Goal: Task Accomplishment & Management: Use online tool/utility

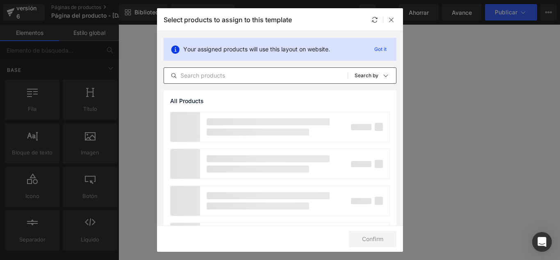
click at [235, 75] on input "text" at bounding box center [256, 76] width 184 height 10
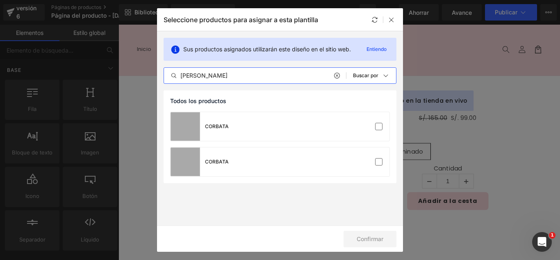
type input "CORBAT"
click at [385, 21] on div at bounding box center [383, 20] width 27 height 10
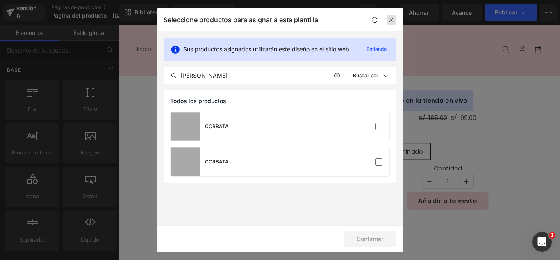
click at [391, 20] on icon at bounding box center [391, 19] width 7 height 7
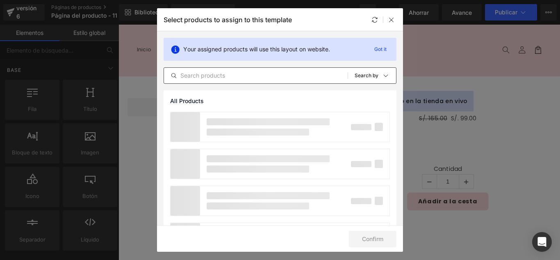
click at [229, 81] on div "All Products Shopify Collections Product Templates Shopify Collections Sort: Se…" at bounding box center [280, 75] width 233 height 16
click at [233, 78] on input "text" at bounding box center [255, 76] width 182 height 10
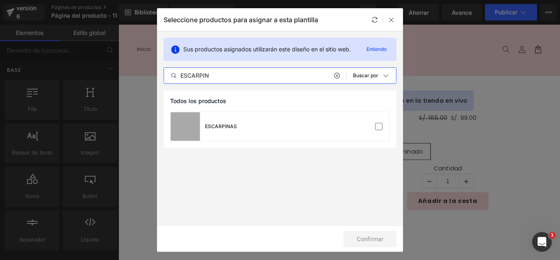
type input "ESCARPIN"
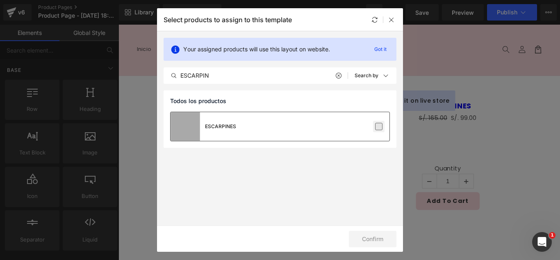
click at [382, 127] on label at bounding box center [378, 126] width 7 height 7
click at [379, 126] on input "checkbox" at bounding box center [379, 126] width 0 height 0
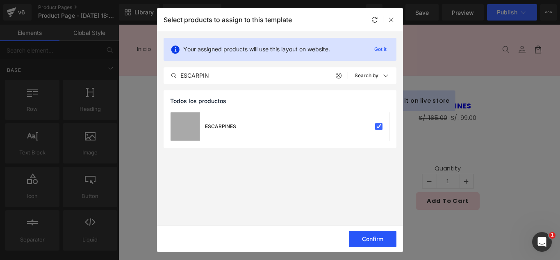
click at [379, 237] on button "Confirm" at bounding box center [373, 239] width 48 height 16
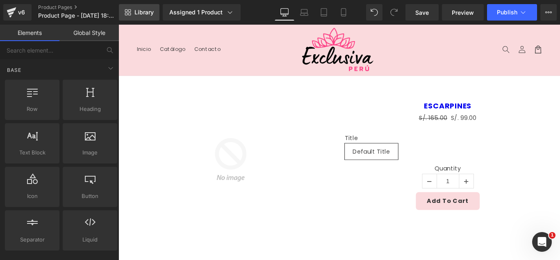
click at [149, 14] on span "Library" at bounding box center [144, 12] width 19 height 7
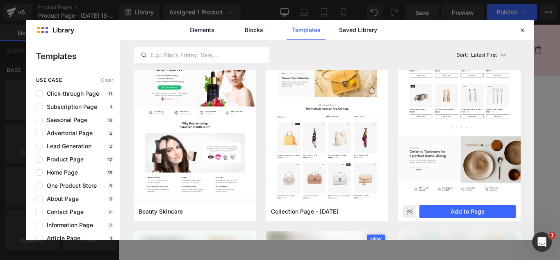
scroll to position [779, 0]
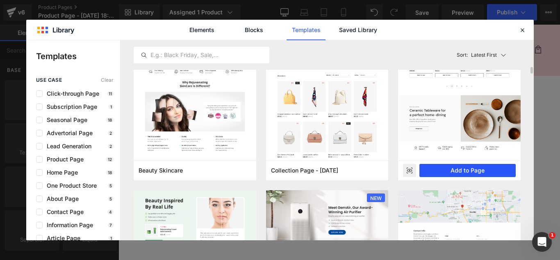
click at [475, 171] on button "Add to Page" at bounding box center [468, 170] width 96 height 13
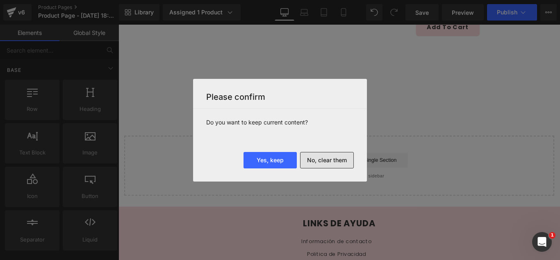
click at [339, 163] on button "No, clear them" at bounding box center [327, 160] width 54 height 16
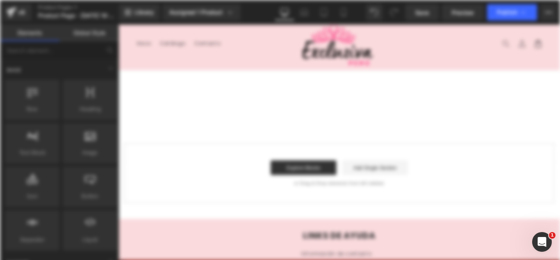
scroll to position [0, 0]
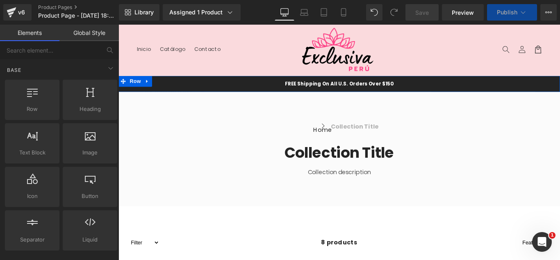
click at [148, 85] on icon at bounding box center [151, 88] width 6 height 6
click at [169, 87] on icon at bounding box center [172, 88] width 6 height 6
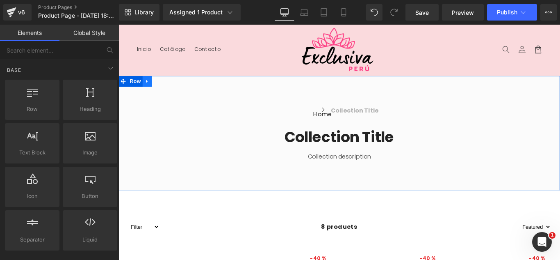
click at [148, 89] on icon at bounding box center [151, 88] width 6 height 6
click at [171, 89] on icon at bounding box center [172, 88] width 6 height 6
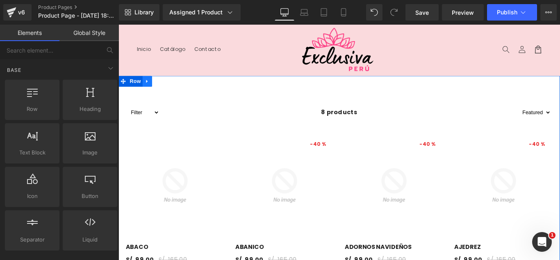
click at [149, 89] on icon at bounding box center [151, 88] width 6 height 6
click at [168, 91] on link at bounding box center [172, 88] width 11 height 12
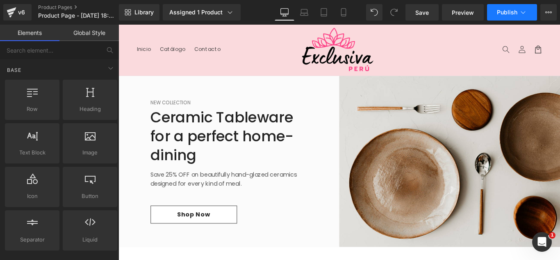
click at [517, 13] on span "Publish" at bounding box center [507, 12] width 21 height 7
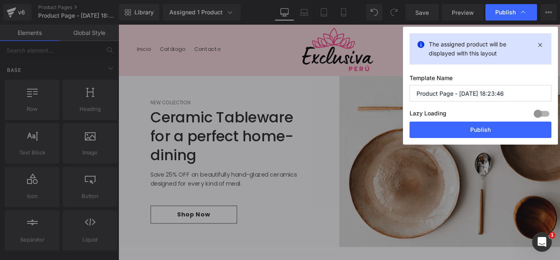
click at [507, 95] on input "Product Page - Sep 11, 18:23:46" at bounding box center [481, 93] width 142 height 16
click at [507, 96] on input "Product Page - Sep 11, 18:23:46" at bounding box center [481, 93] width 142 height 16
type input "s"
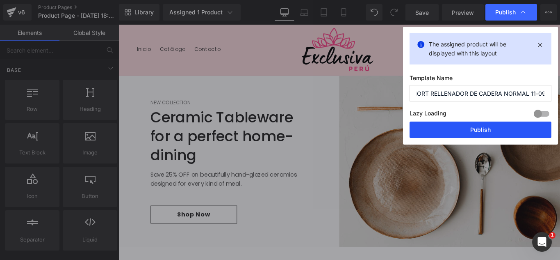
type input "SHORT RELLENADOR DE CADERA NORMAL 11-09"
drag, startPoint x: 504, startPoint y: 132, endPoint x: 434, endPoint y: 119, distance: 71.7
click at [504, 132] on button "Publish" at bounding box center [481, 129] width 142 height 16
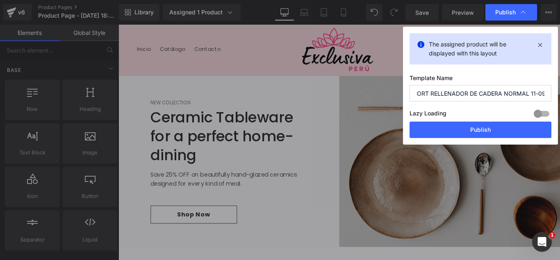
scroll to position [0, 0]
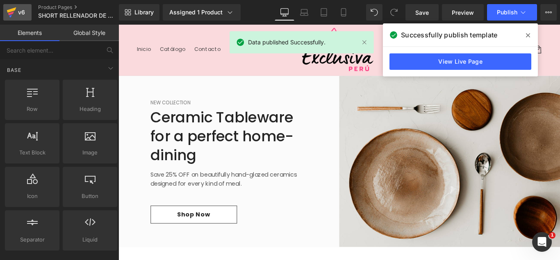
click at [20, 9] on div "v6" at bounding box center [21, 12] width 10 height 11
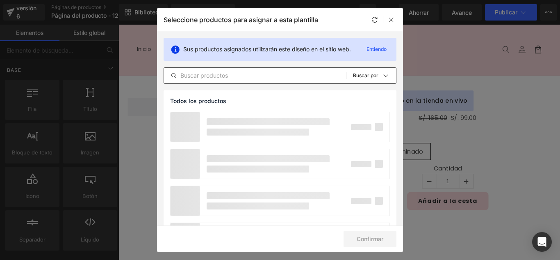
click at [263, 77] on input "text" at bounding box center [255, 76] width 182 height 10
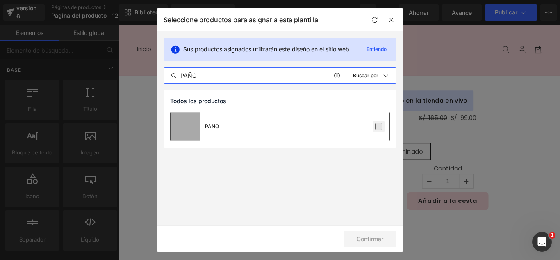
type input "PAÑO"
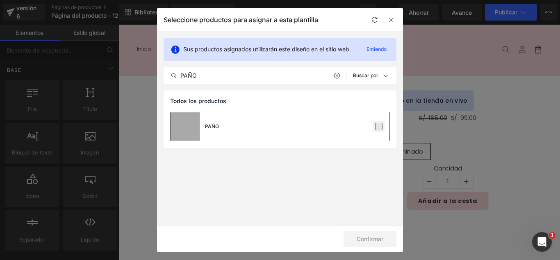
click at [380, 127] on label at bounding box center [378, 126] width 7 height 7
click at [379, 126] on input "checkbox" at bounding box center [379, 126] width 0 height 0
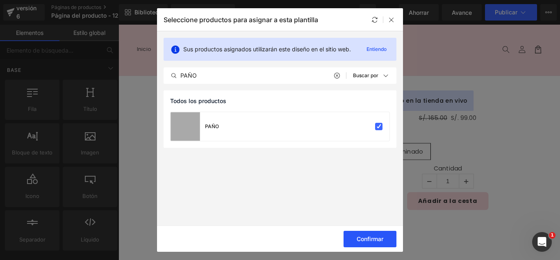
click at [377, 240] on font "Confirmar" at bounding box center [370, 238] width 27 height 7
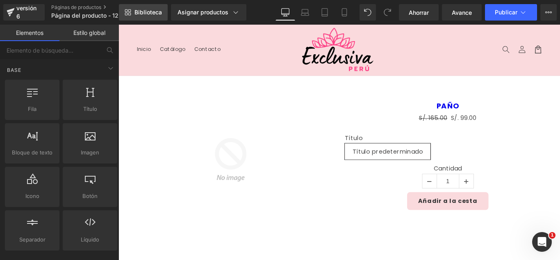
click at [151, 16] on link "Biblioteca" at bounding box center [143, 12] width 49 height 16
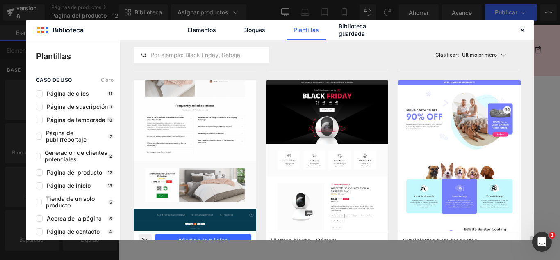
scroll to position [2092, 0]
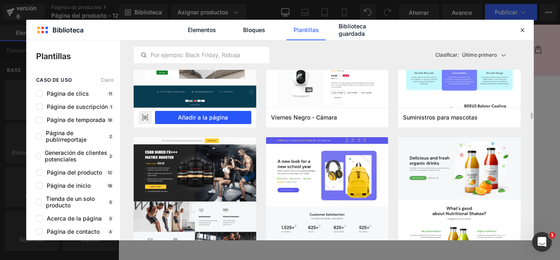
click at [232, 118] on button "Añadir a la página" at bounding box center [203, 117] width 96 height 13
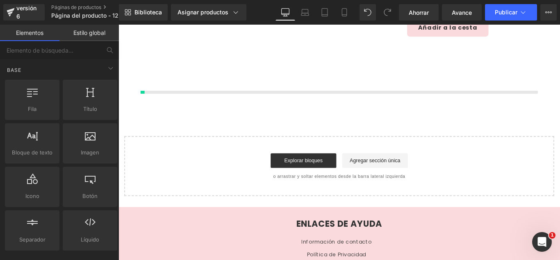
scroll to position [195, 0]
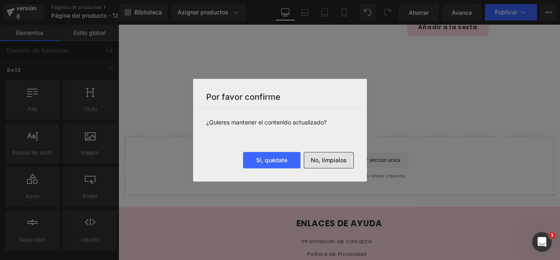
click at [344, 161] on font "No, límpialos" at bounding box center [329, 159] width 36 height 7
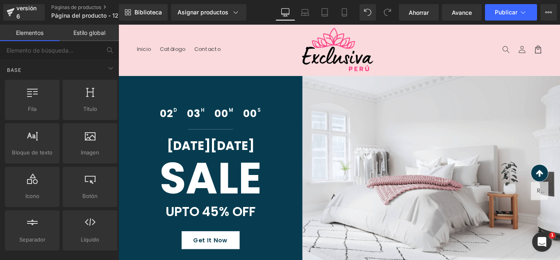
scroll to position [205, 0]
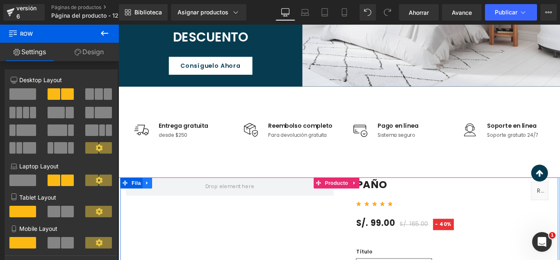
click at [150, 203] on icon at bounding box center [151, 203] width 2 height 4
click at [172, 204] on icon at bounding box center [172, 202] width 6 height 6
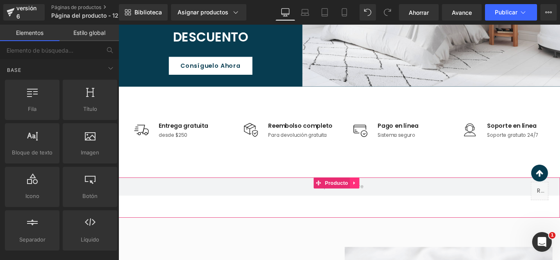
click at [383, 201] on icon at bounding box center [384, 203] width 2 height 4
click at [389, 204] on icon at bounding box center [389, 202] width 6 height 6
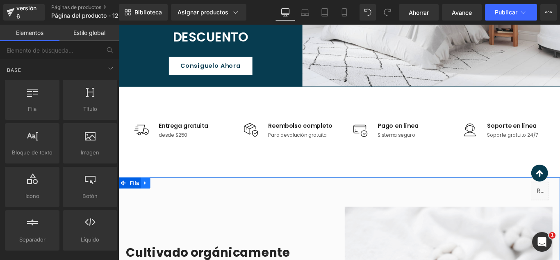
click at [146, 200] on icon at bounding box center [149, 202] width 6 height 6
click at [169, 203] on icon at bounding box center [170, 202] width 6 height 6
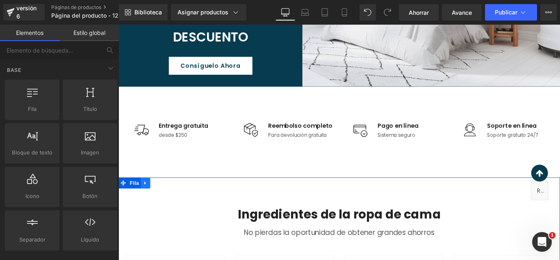
click at [146, 203] on icon at bounding box center [149, 202] width 6 height 6
click at [167, 205] on icon at bounding box center [170, 202] width 6 height 6
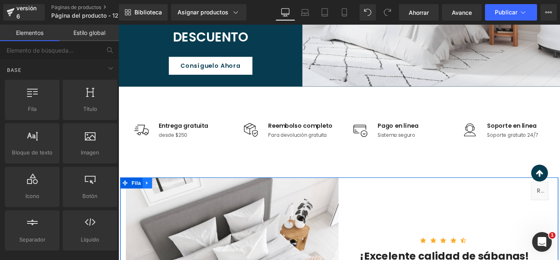
click at [153, 204] on link at bounding box center [151, 202] width 11 height 12
click at [170, 203] on icon at bounding box center [172, 202] width 6 height 6
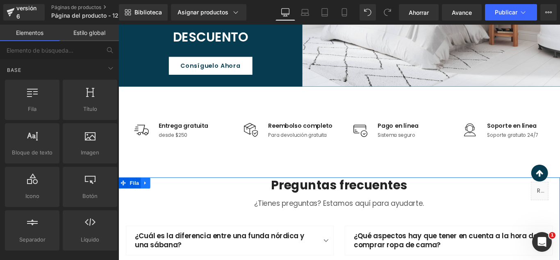
click at [148, 202] on icon at bounding box center [149, 203] width 2 height 4
click at [167, 204] on icon at bounding box center [170, 202] width 6 height 6
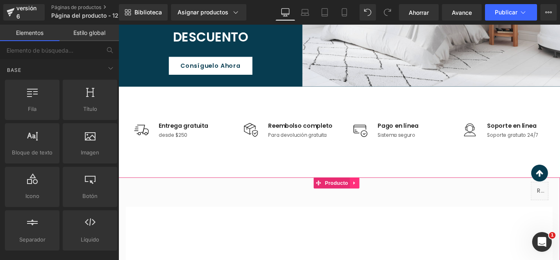
click at [385, 206] on link at bounding box center [384, 202] width 11 height 12
click at [388, 202] on icon at bounding box center [389, 202] width 6 height 6
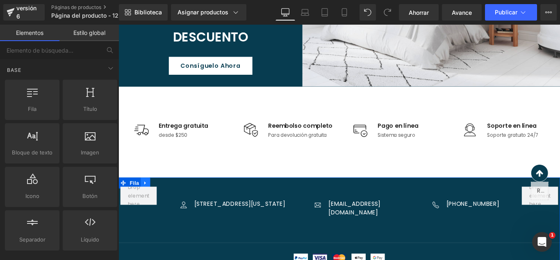
click at [145, 199] on link at bounding box center [149, 202] width 11 height 12
click at [167, 202] on icon at bounding box center [170, 202] width 6 height 6
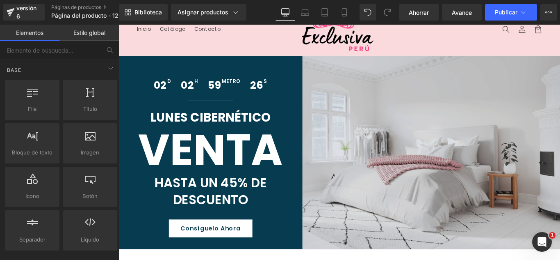
scroll to position [0, 0]
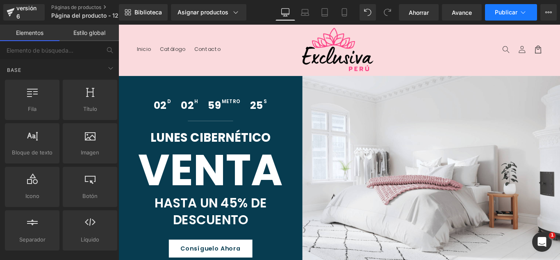
click at [516, 15] on font "Publicar" at bounding box center [506, 12] width 23 height 7
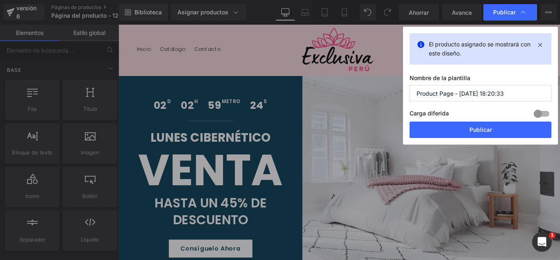
click at [514, 95] on input "Product Page - [DATE] 18:20:33" at bounding box center [481, 93] width 142 height 16
click at [514, 94] on input "Product Page - [DATE] 18:20:33" at bounding box center [481, 93] width 142 height 16
click at [512, 94] on input "Product Page - [DATE] 18:20:33" at bounding box center [481, 93] width 142 height 16
click at [511, 95] on input "Product Page - [DATE] 18:20:33" at bounding box center [481, 93] width 142 height 16
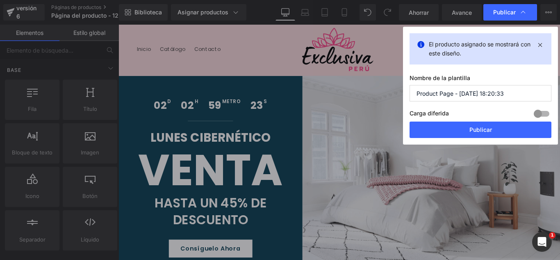
click at [510, 95] on input "Product Page - [DATE] 18:20:33" at bounding box center [481, 93] width 142 height 16
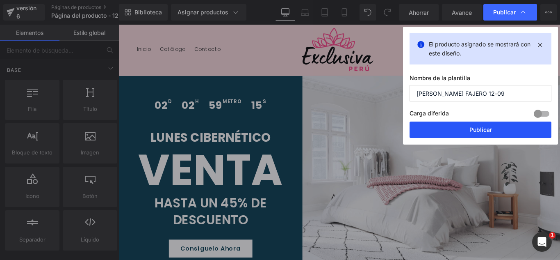
type input "[PERSON_NAME] FAJERO 12-09"
click at [502, 132] on button "Publicar" at bounding box center [481, 129] width 142 height 16
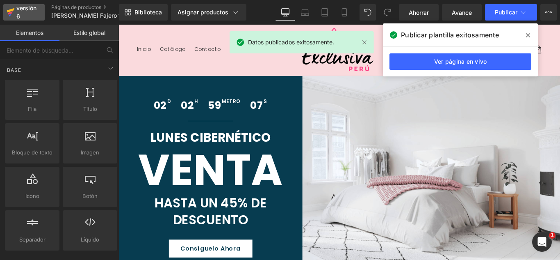
click at [28, 11] on font "versión 6" at bounding box center [26, 12] width 20 height 15
